Goal: Task Accomplishment & Management: Complete application form

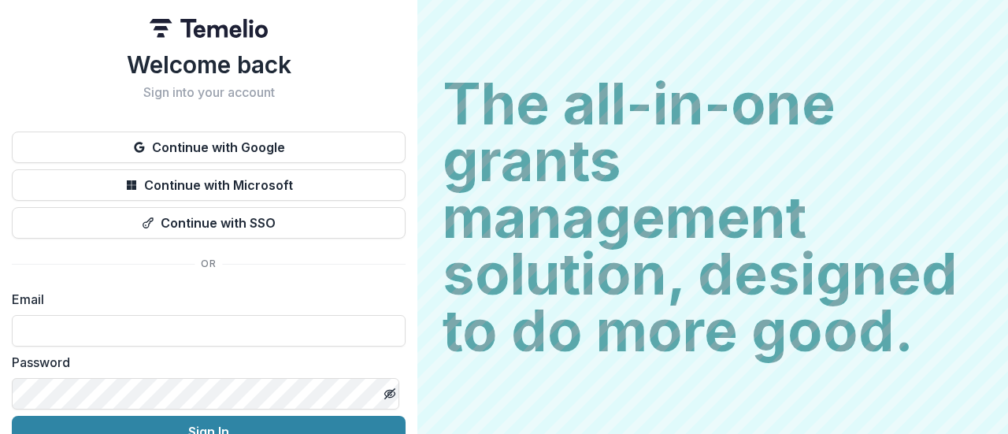
type input "**********"
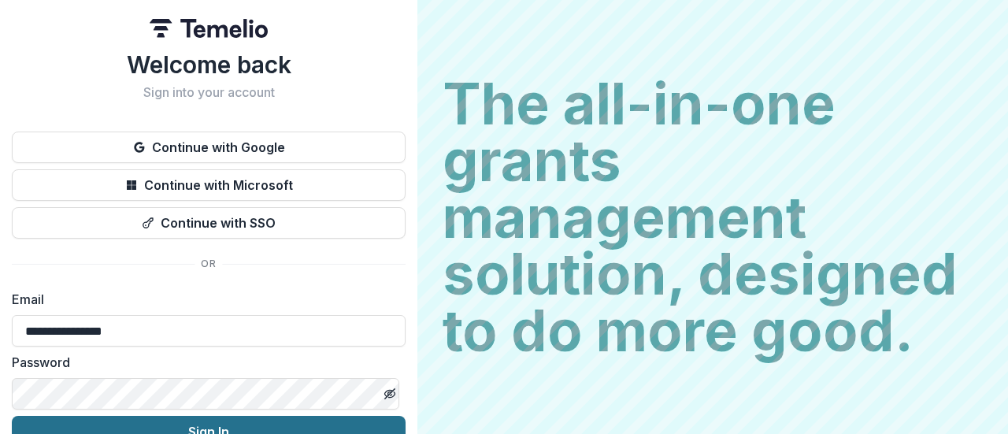
click at [201, 423] on button "Sign In" at bounding box center [209, 432] width 394 height 32
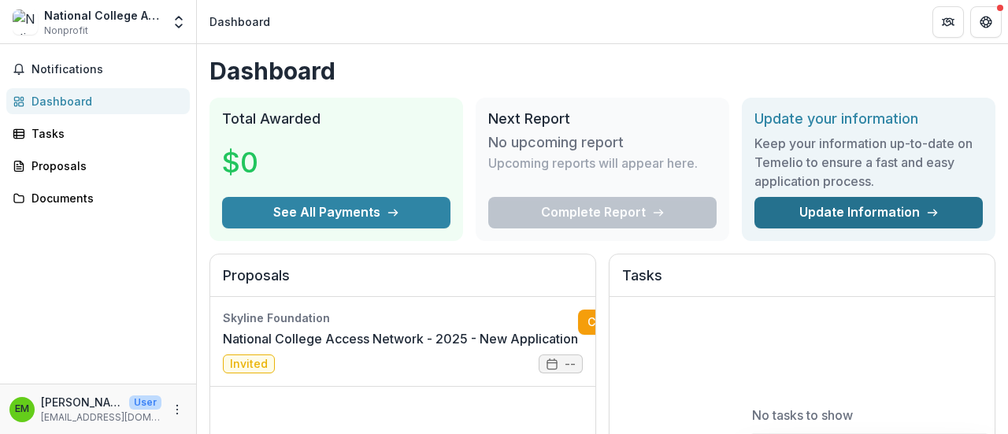
click at [898, 205] on link "Update Information" at bounding box center [869, 213] width 228 height 32
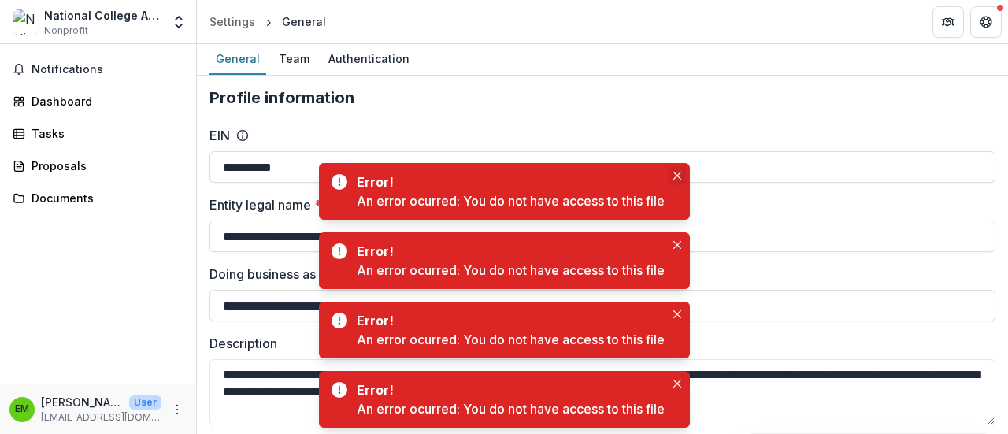
click at [681, 172] on icon "Close" at bounding box center [677, 176] width 8 height 8
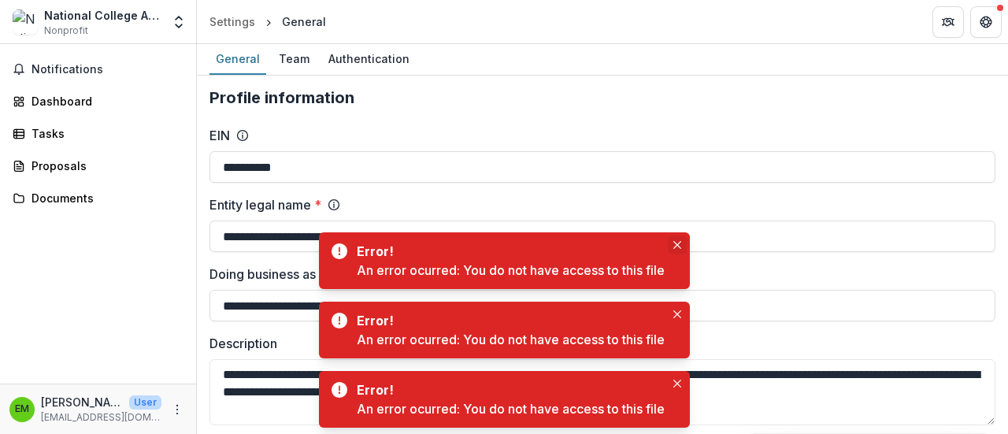
click at [678, 241] on icon "Close" at bounding box center [677, 245] width 8 height 8
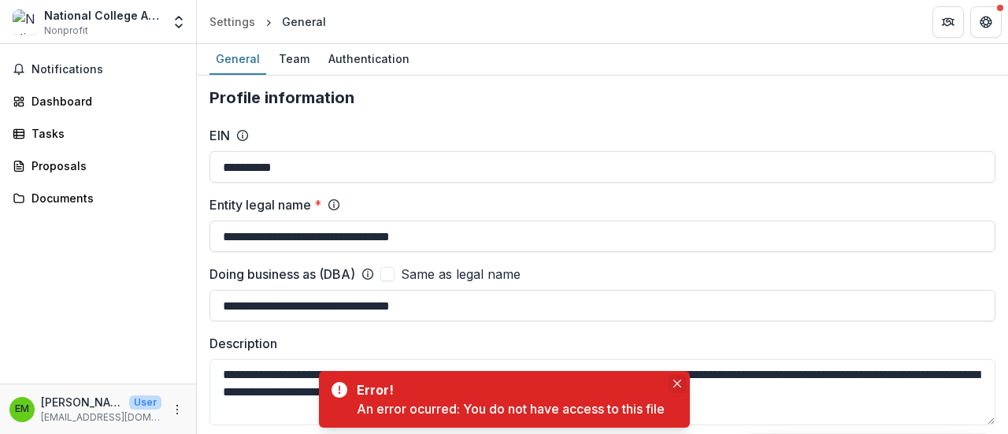
click at [675, 388] on button "Close" at bounding box center [677, 383] width 19 height 19
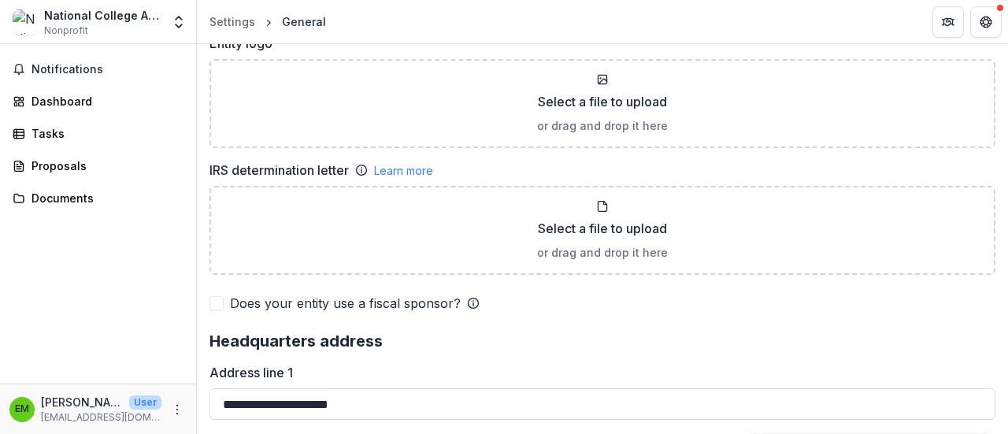
scroll to position [739, 0]
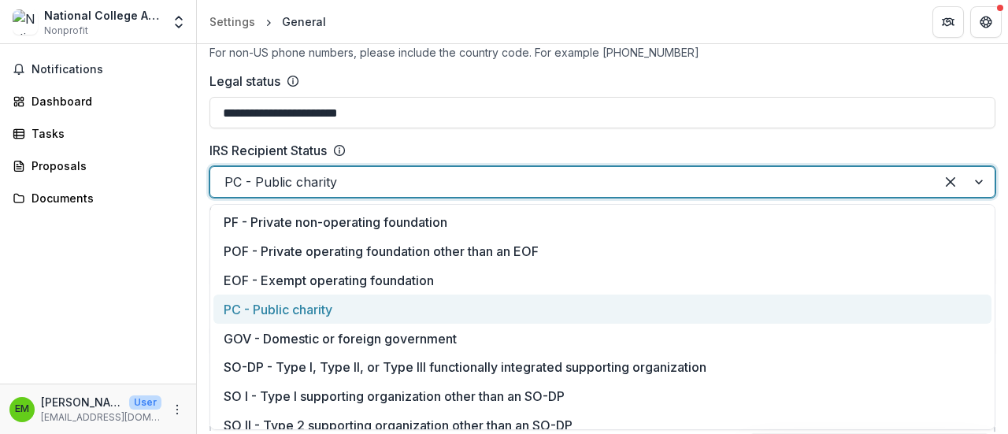
click at [974, 180] on div at bounding box center [965, 182] width 60 height 30
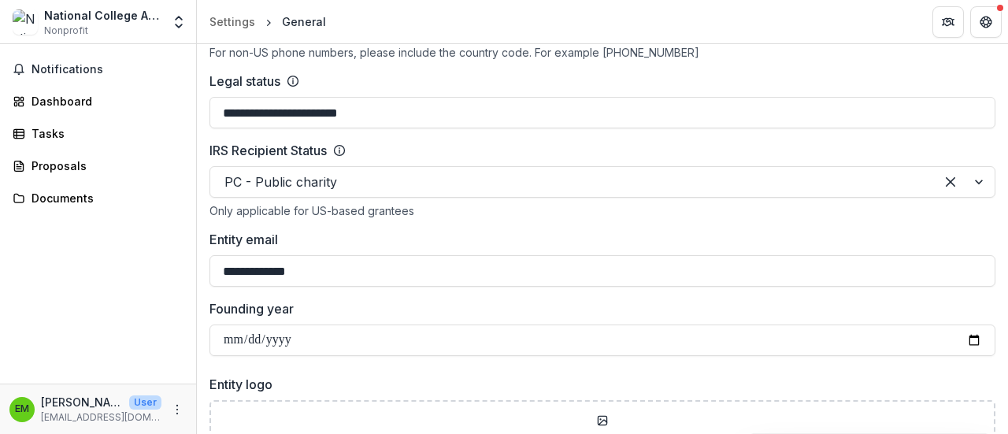
click at [39, 281] on div "Notifications Dashboard Tasks Proposals Documents" at bounding box center [98, 213] width 196 height 339
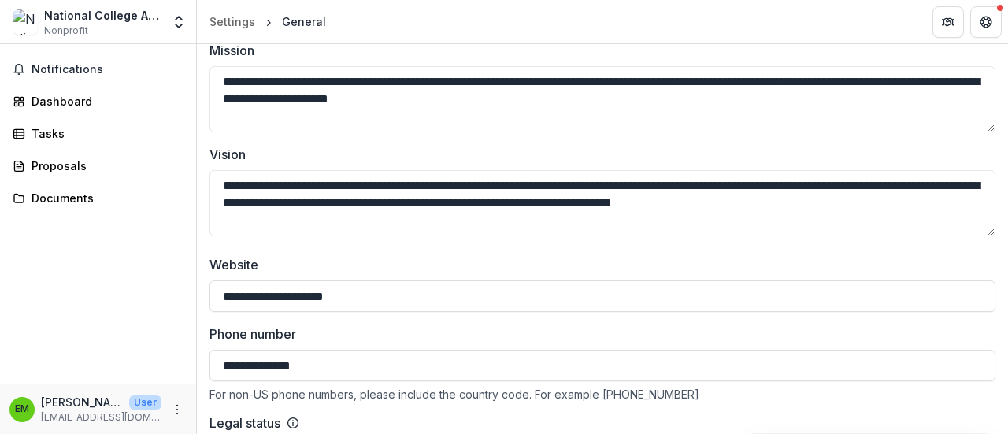
scroll to position [56, 0]
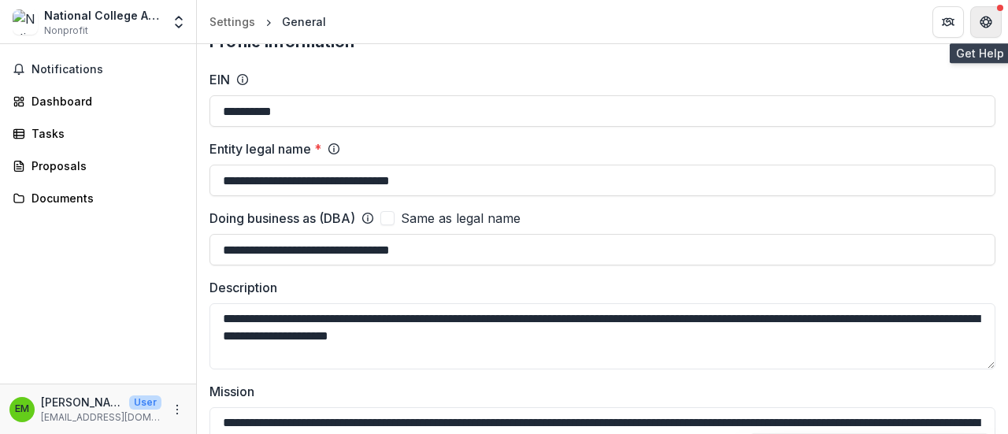
click at [990, 24] on icon "Get Help" at bounding box center [989, 25] width 3 height 3
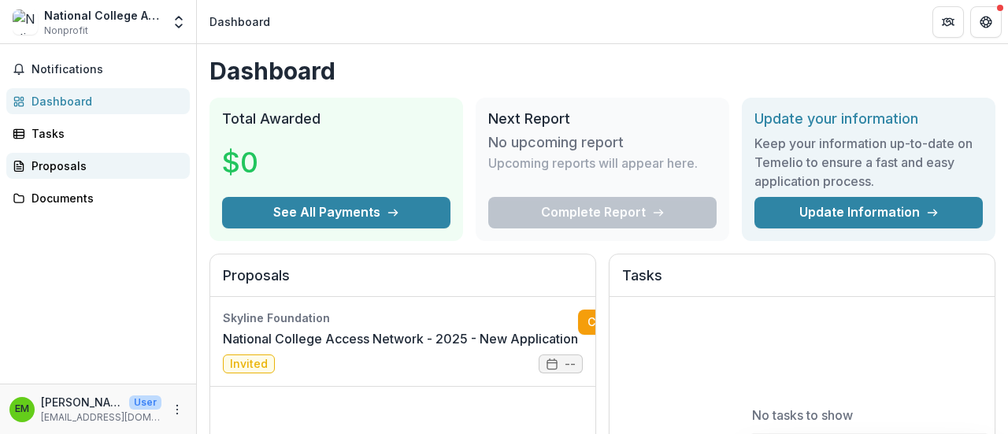
click at [63, 169] on div "Proposals" at bounding box center [105, 166] width 146 height 17
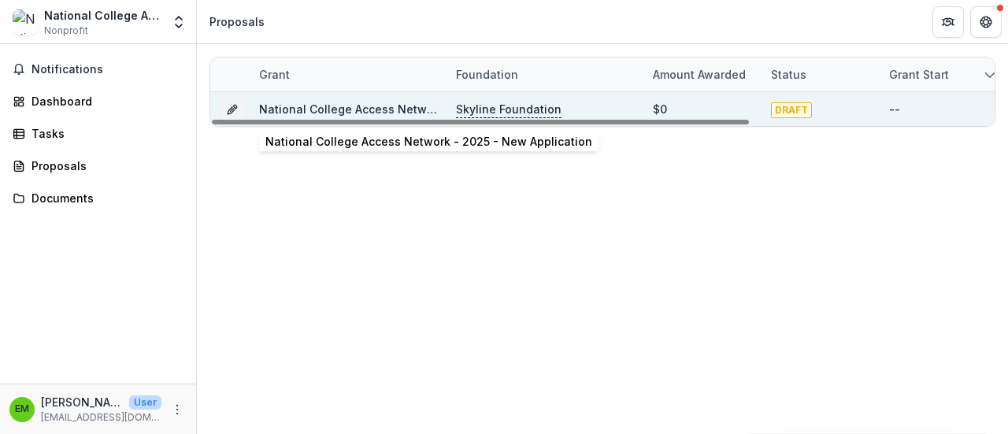
click at [317, 106] on link "National College Access Network - 2025 - New Application" at bounding box center [422, 108] width 327 height 13
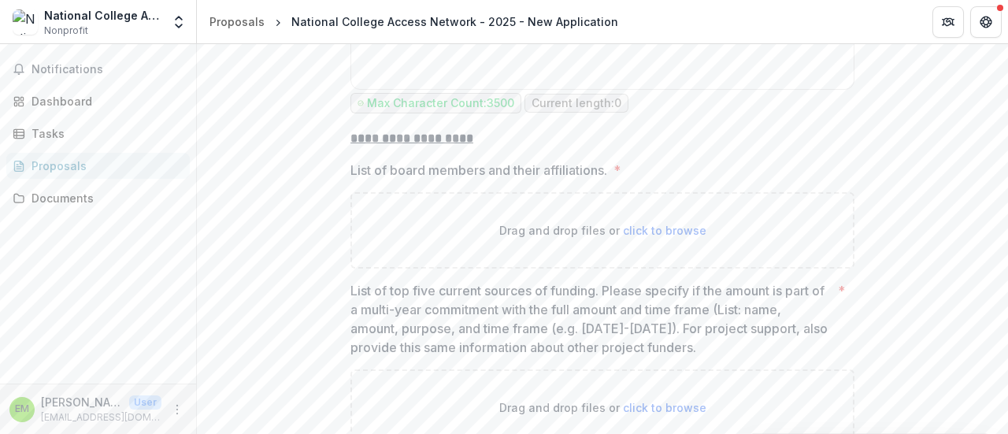
scroll to position [3107, 0]
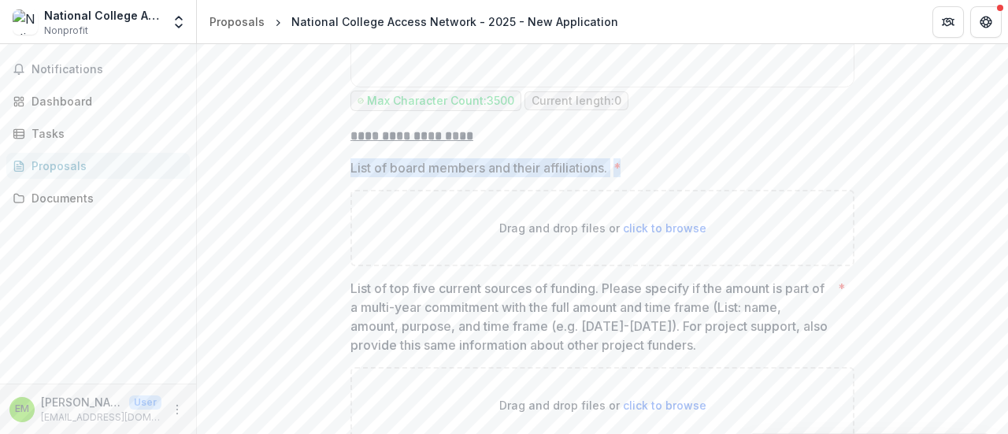
drag, startPoint x: 348, startPoint y: 157, endPoint x: 629, endPoint y: 161, distance: 280.4
click at [629, 161] on label "List of board members and their affiliations. *" at bounding box center [598, 167] width 495 height 19
copy label "List of board members and their affiliations. *"
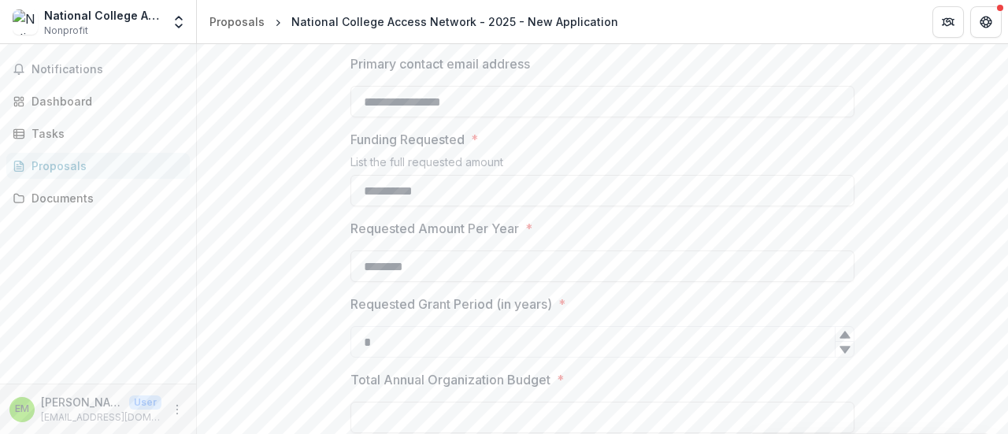
scroll to position [34, 0]
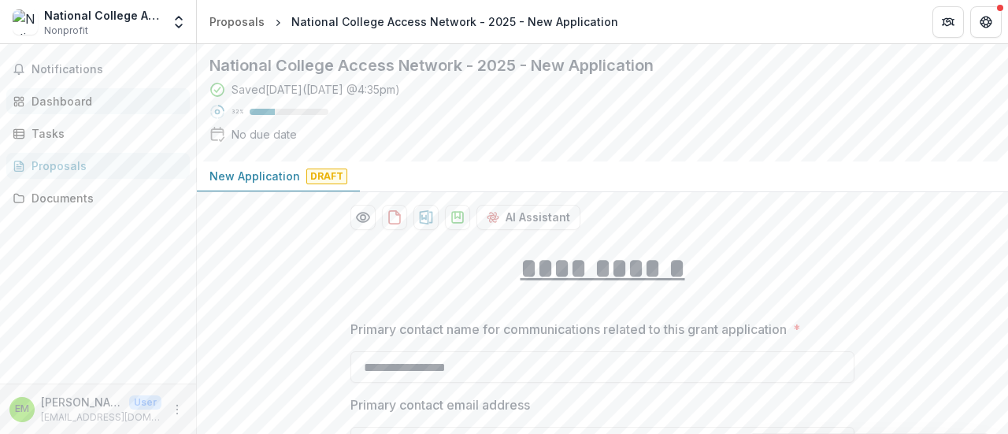
click at [80, 96] on div "Dashboard" at bounding box center [105, 101] width 146 height 17
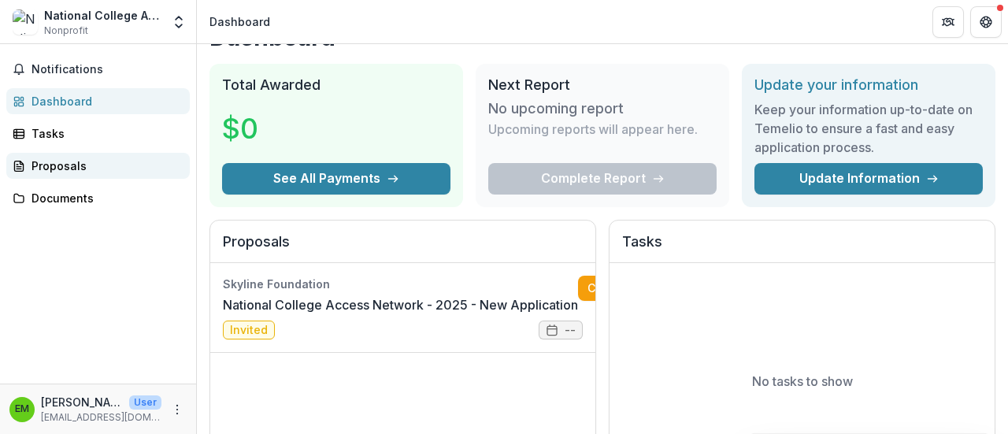
click at [34, 166] on div "Proposals" at bounding box center [105, 166] width 146 height 17
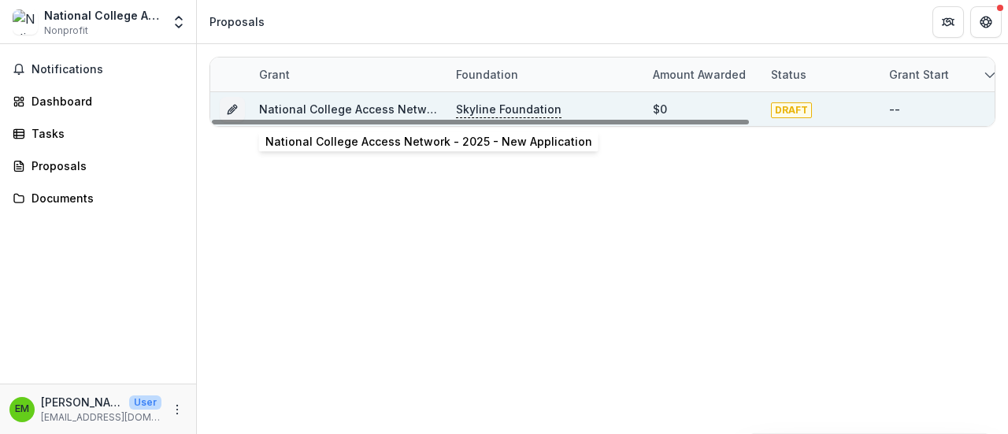
click at [395, 106] on link "National College Access Network - 2025 - New Application" at bounding box center [422, 108] width 327 height 13
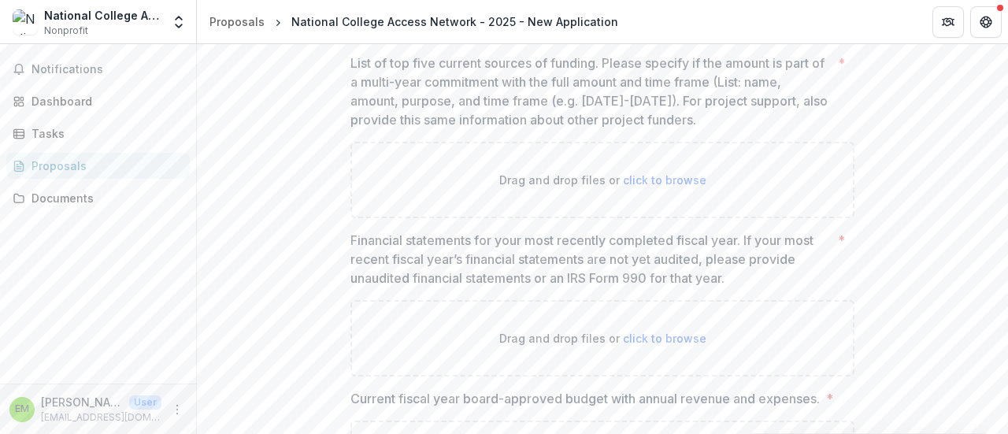
scroll to position [3292, 0]
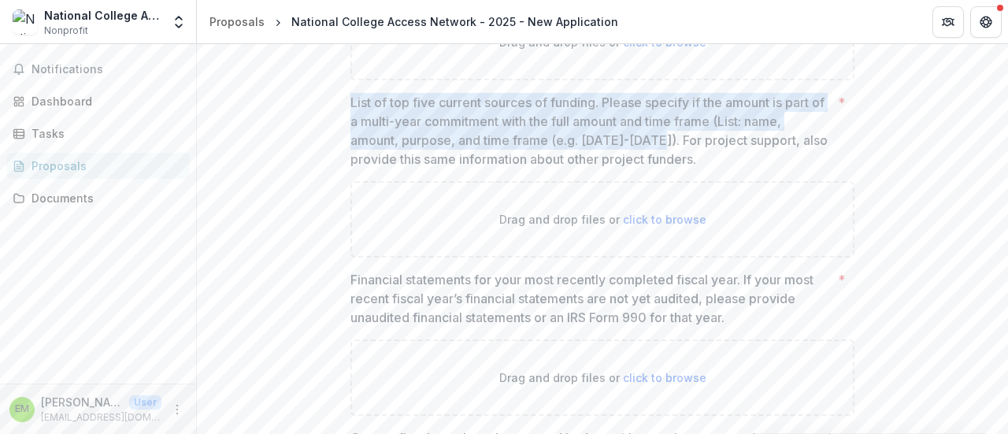
drag, startPoint x: 351, startPoint y: 89, endPoint x: 661, endPoint y: 135, distance: 313.7
click at [661, 135] on p "List of top five current sources of funding. Please specify if the amount is pa…" at bounding box center [591, 131] width 481 height 76
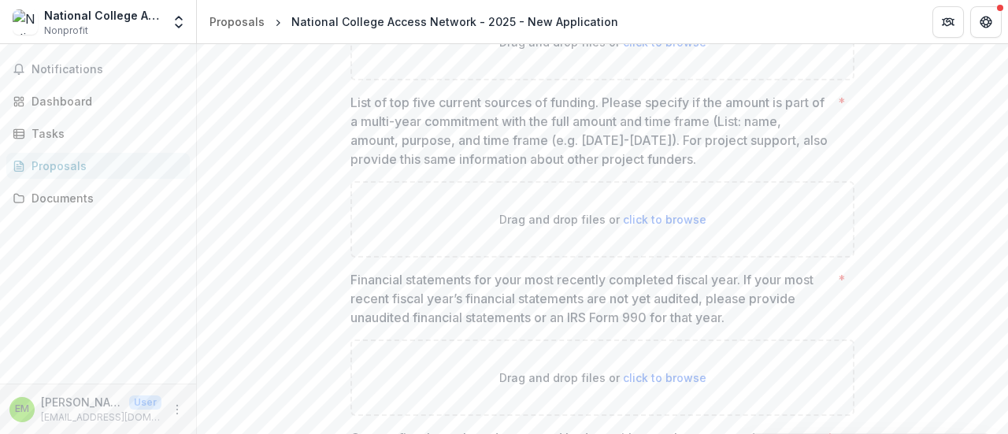
click at [351, 93] on p "List of top five current sources of funding. Please specify if the amount is pa…" at bounding box center [591, 131] width 481 height 76
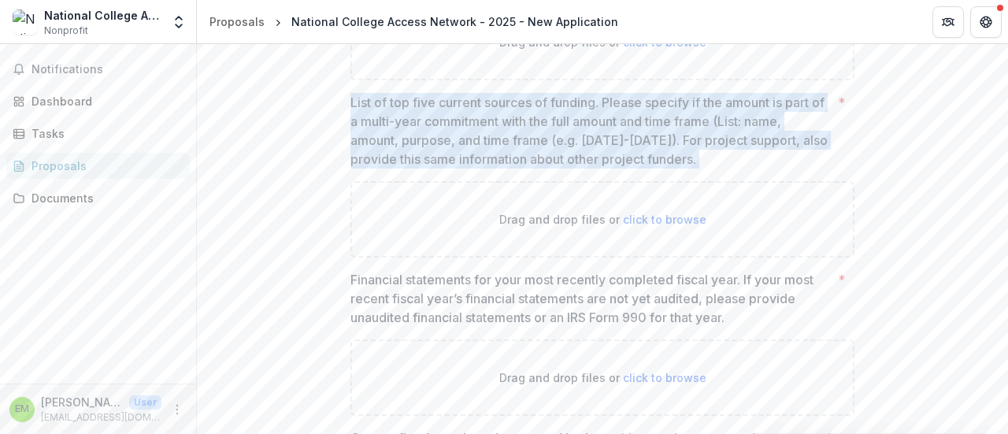
click at [351, 93] on p "List of top five current sources of funding. Please specify if the amount is pa…" at bounding box center [591, 131] width 481 height 76
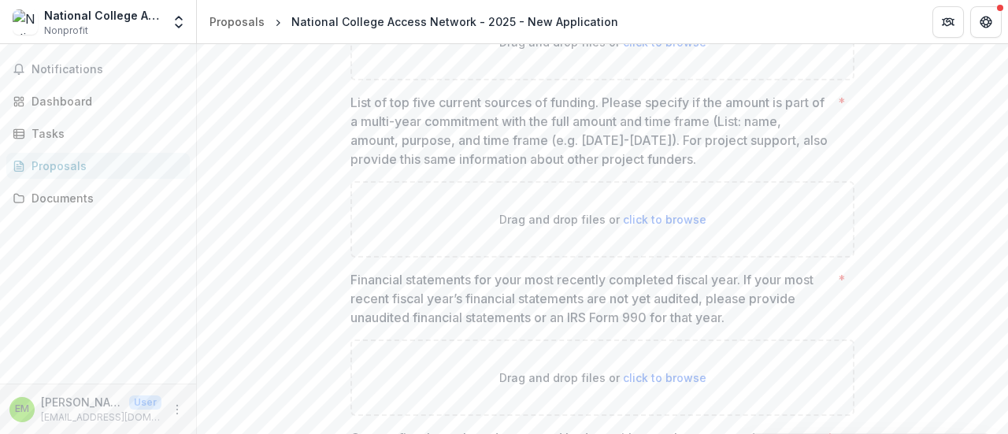
click at [351, 93] on p "List of top five current sources of funding. Please specify if the amount is pa…" at bounding box center [591, 131] width 481 height 76
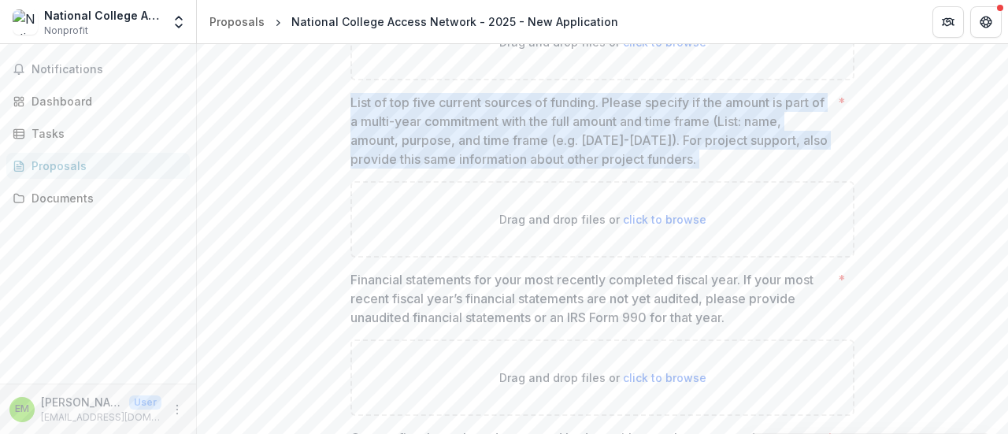
click at [351, 93] on p "List of top five current sources of funding. Please specify if the amount is pa…" at bounding box center [591, 131] width 481 height 76
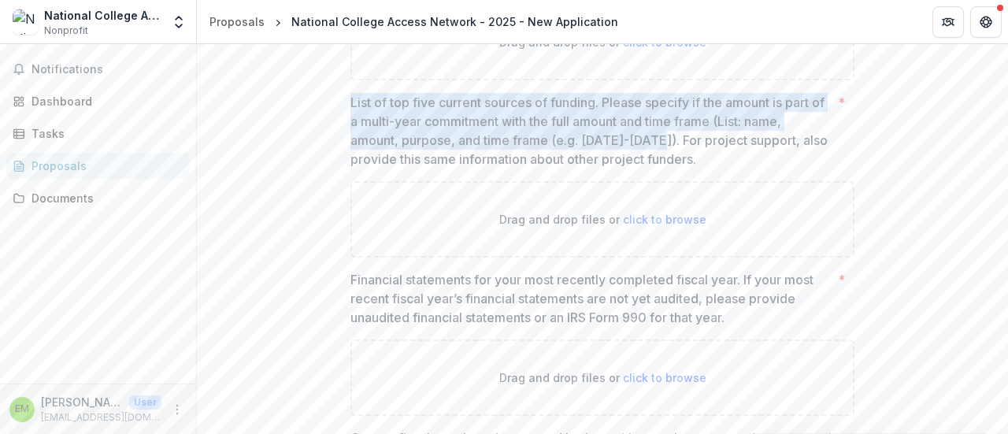
copy p "List of top five current sources of funding. Please specify if the amount is pa…"
click at [61, 97] on div "Dashboard" at bounding box center [105, 101] width 146 height 17
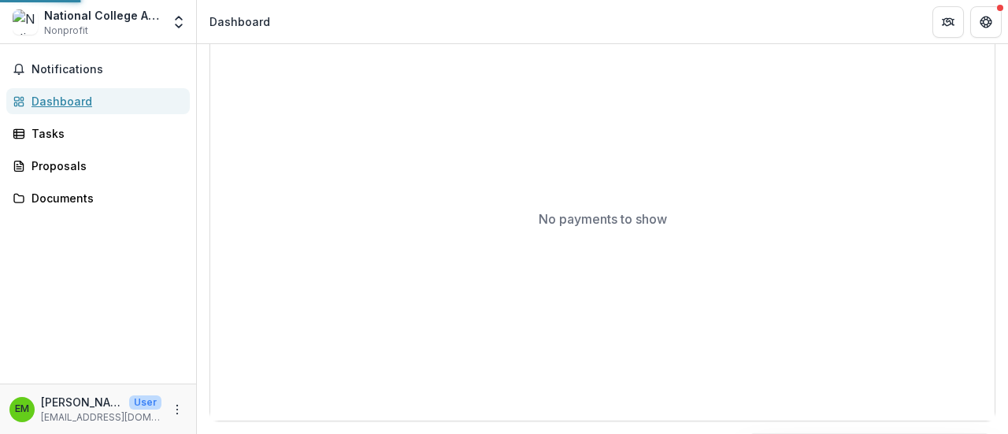
scroll to position [578, 0]
